Goal: Transaction & Acquisition: Obtain resource

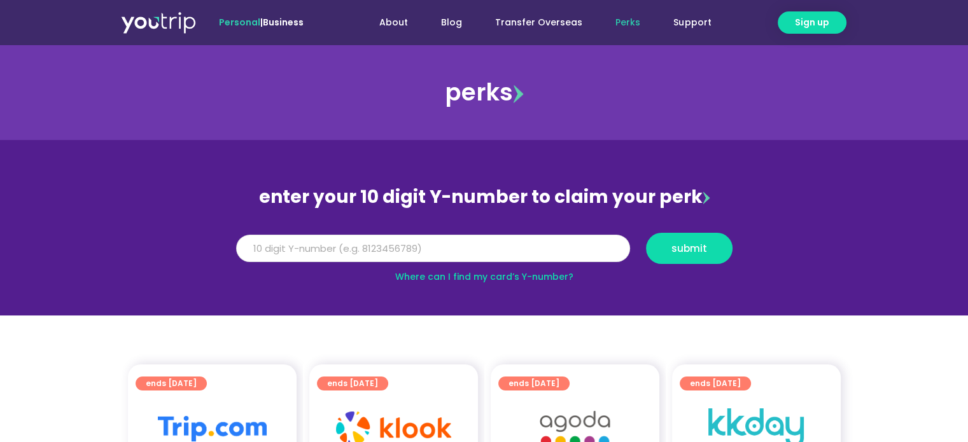
click at [547, 239] on input "Y Number" at bounding box center [433, 249] width 394 height 28
click at [533, 282] on link "Where can I find my card’s Y-number?" at bounding box center [484, 276] width 178 height 13
click at [310, 256] on input "Y Number" at bounding box center [433, 249] width 394 height 28
click at [458, 249] on input "Y Number" at bounding box center [433, 249] width 394 height 28
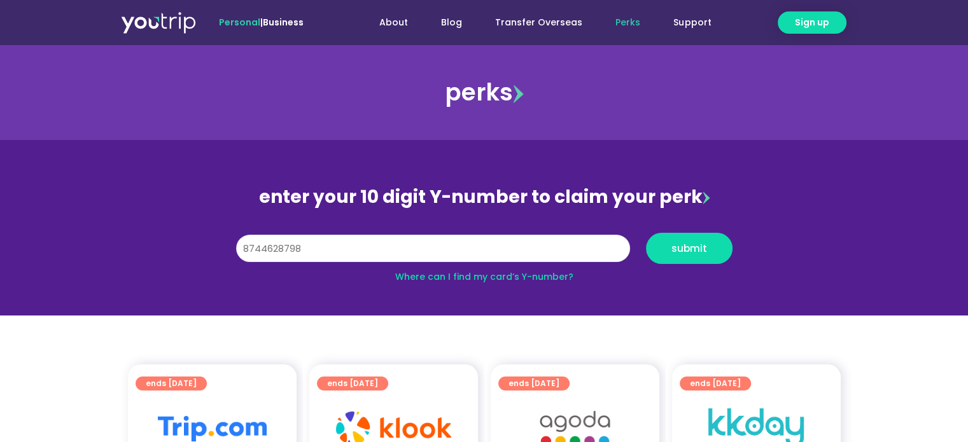
click at [407, 254] on input "8744628798" at bounding box center [433, 249] width 394 height 28
drag, startPoint x: 326, startPoint y: 251, endPoint x: 141, endPoint y: 251, distance: 184.5
click at [141, 251] on section "enter your 10 digit Y-number to claim your perk Y Number 8744628798 submit Wher…" at bounding box center [484, 228] width 968 height 176
type input "8144628798"
click at [674, 249] on span "submit" at bounding box center [689, 249] width 36 height 10
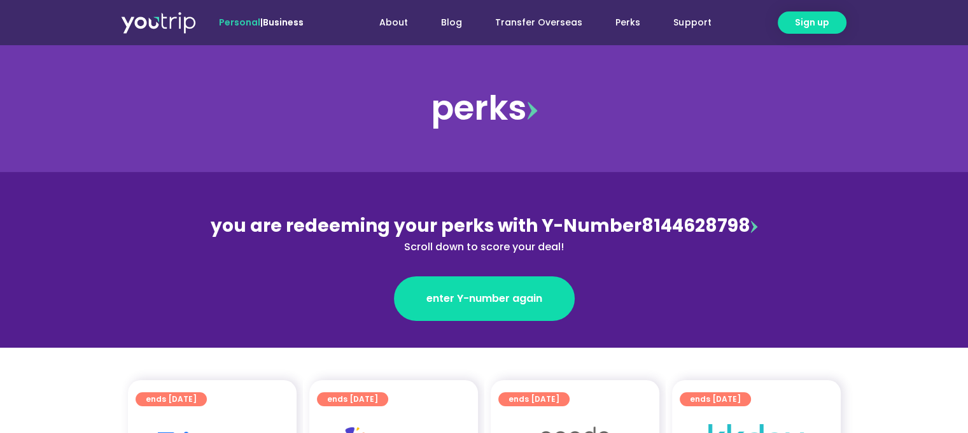
scroll to position [191, 0]
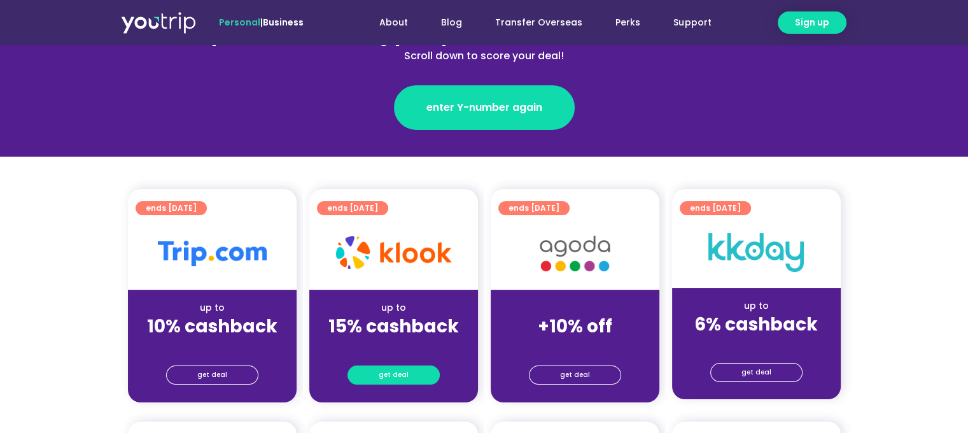
click at [421, 368] on link "get deal" at bounding box center [393, 374] width 92 height 19
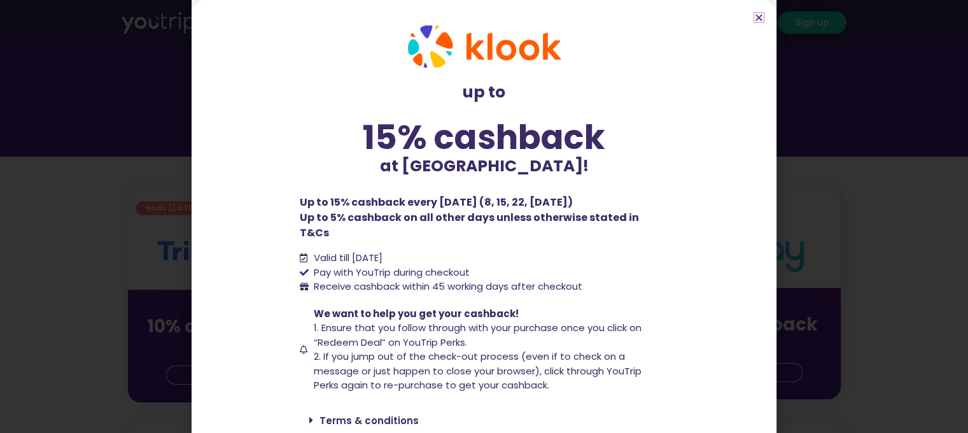
scroll to position [38, 0]
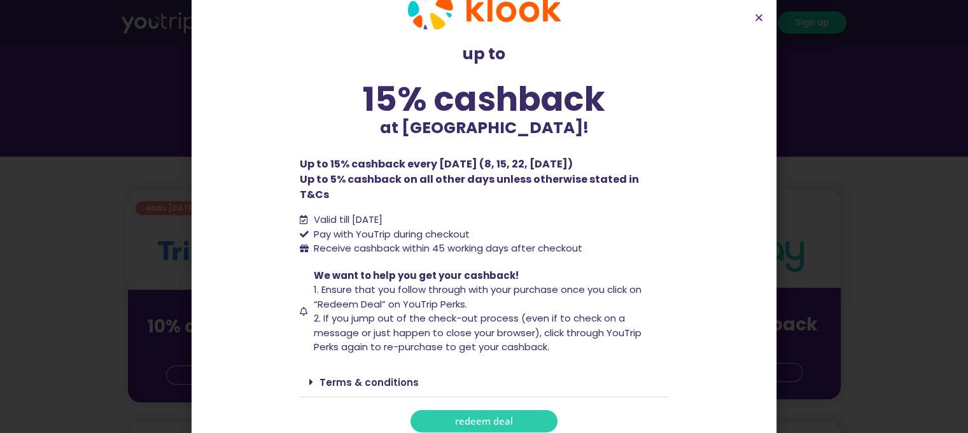
click at [513, 410] on link "redeem deal" at bounding box center [483, 421] width 147 height 22
